Goal: Transaction & Acquisition: Book appointment/travel/reservation

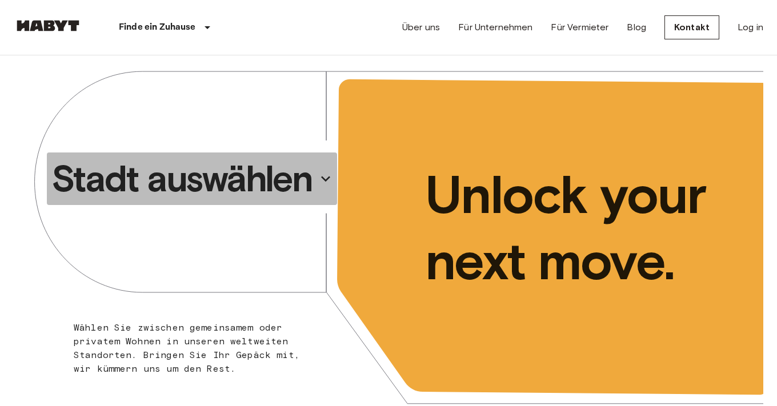
click at [220, 179] on p "Stadt auswählen" at bounding box center [181, 179] width 261 height 46
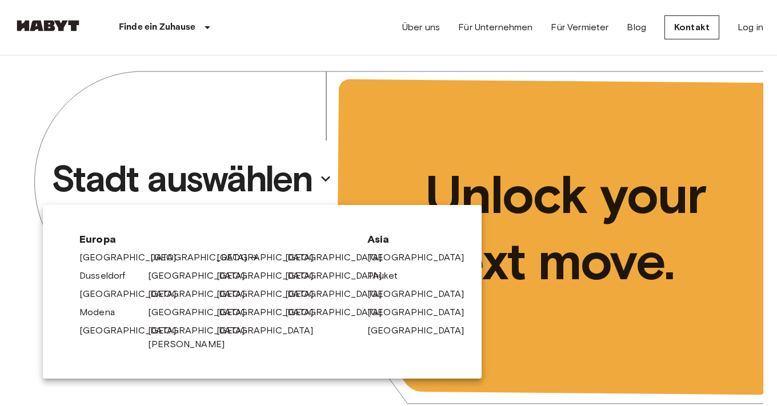
click at [154, 254] on link "[GEOGRAPHIC_DATA]" at bounding box center [204, 258] width 108 height 14
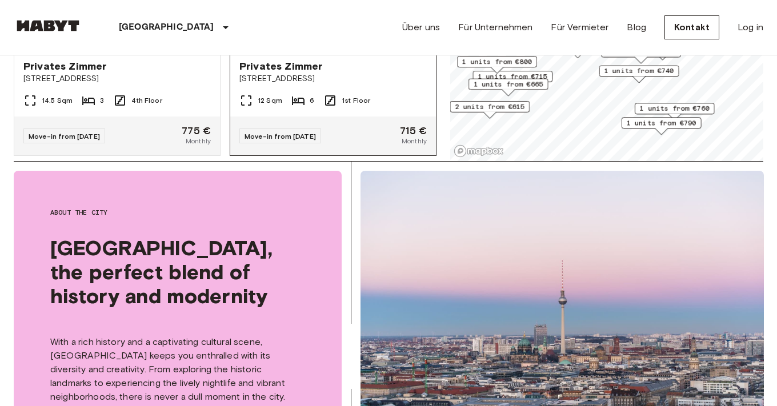
scroll to position [166, 0]
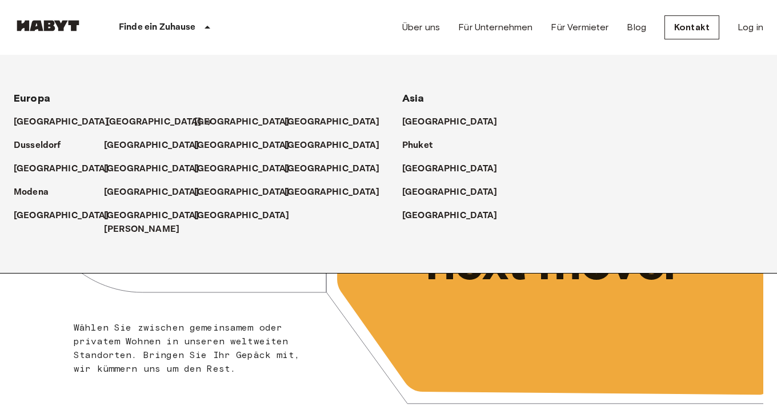
click at [123, 115] on p "[GEOGRAPHIC_DATA]" at bounding box center [153, 122] width 95 height 14
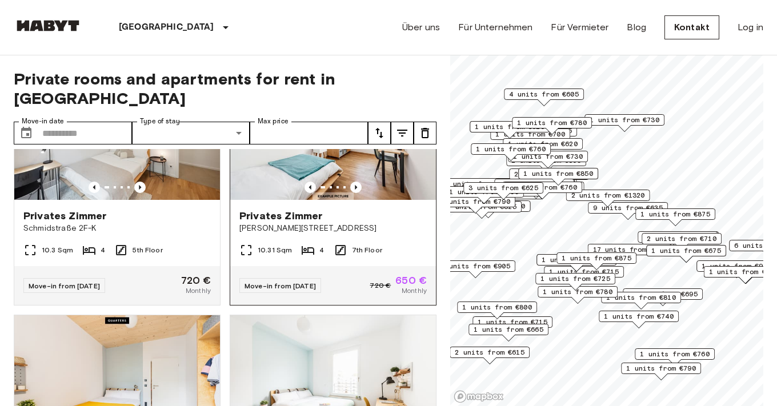
scroll to position [8115, 0]
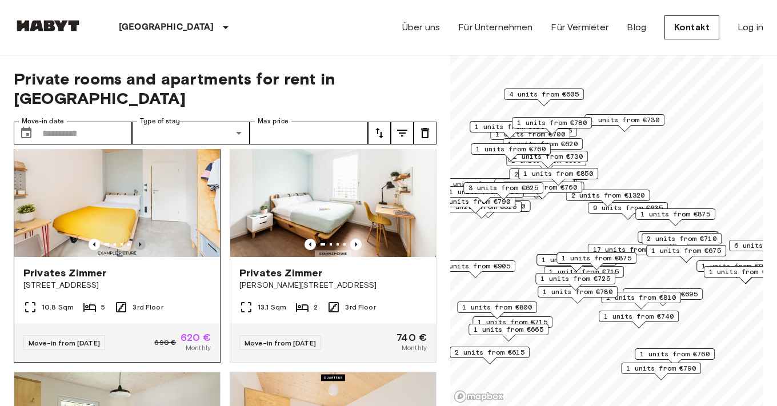
click at [139, 239] on icon "Previous image" at bounding box center [139, 244] width 11 height 11
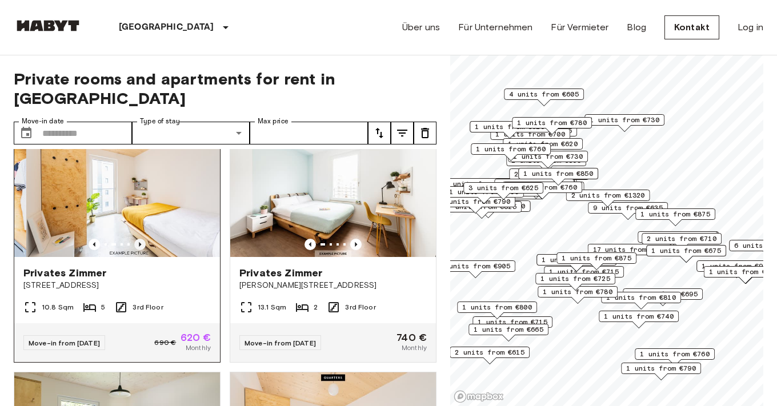
click at [139, 239] on icon "Previous image" at bounding box center [139, 244] width 11 height 11
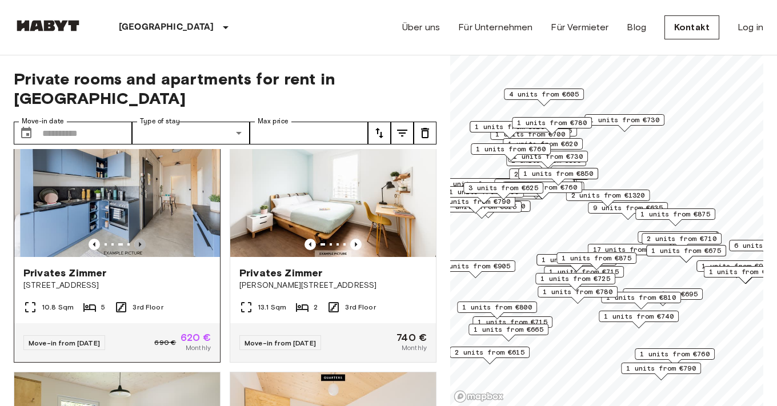
click at [139, 239] on icon "Previous image" at bounding box center [139, 244] width 11 height 11
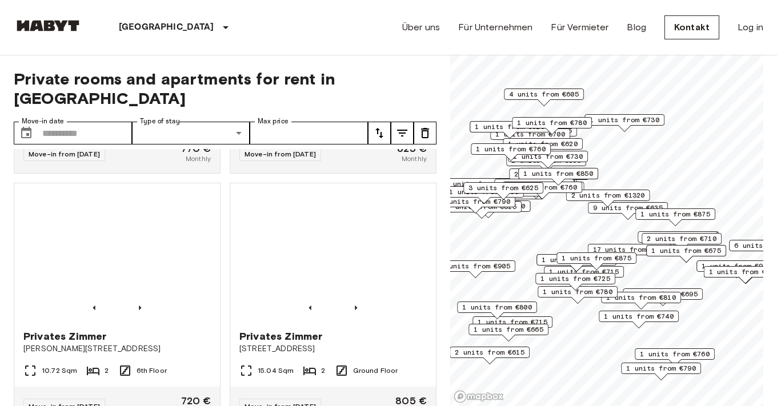
scroll to position [8932, 0]
